Goal: Check status: Check status

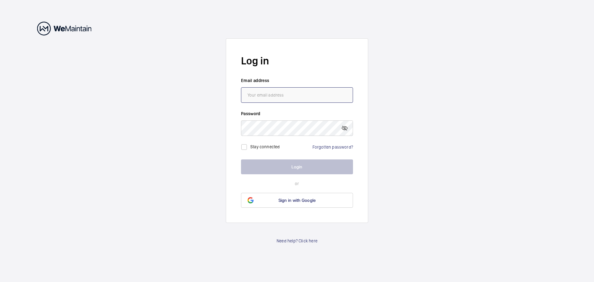
type input "[PERSON_NAME][EMAIL_ADDRESS][DOMAIN_NAME]"
click at [304, 180] on p "or" at bounding box center [297, 183] width 112 height 6
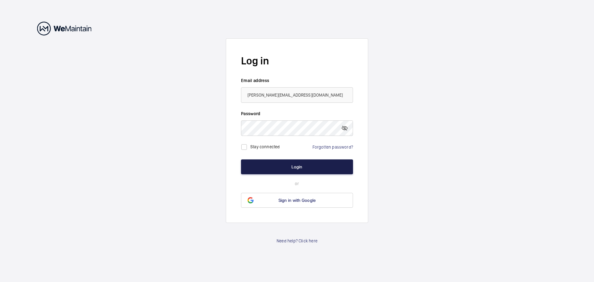
click at [294, 169] on button "Login" at bounding box center [297, 166] width 112 height 15
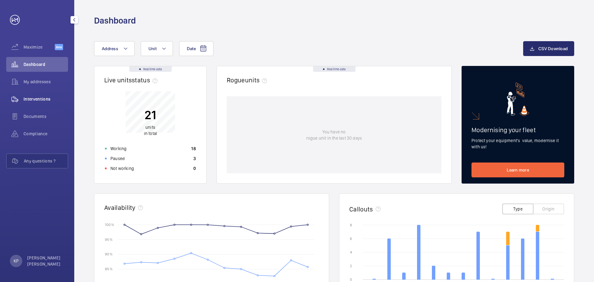
click at [42, 98] on span "Interventions" at bounding box center [46, 99] width 45 height 6
